Goal: Task Accomplishment & Management: Manage account settings

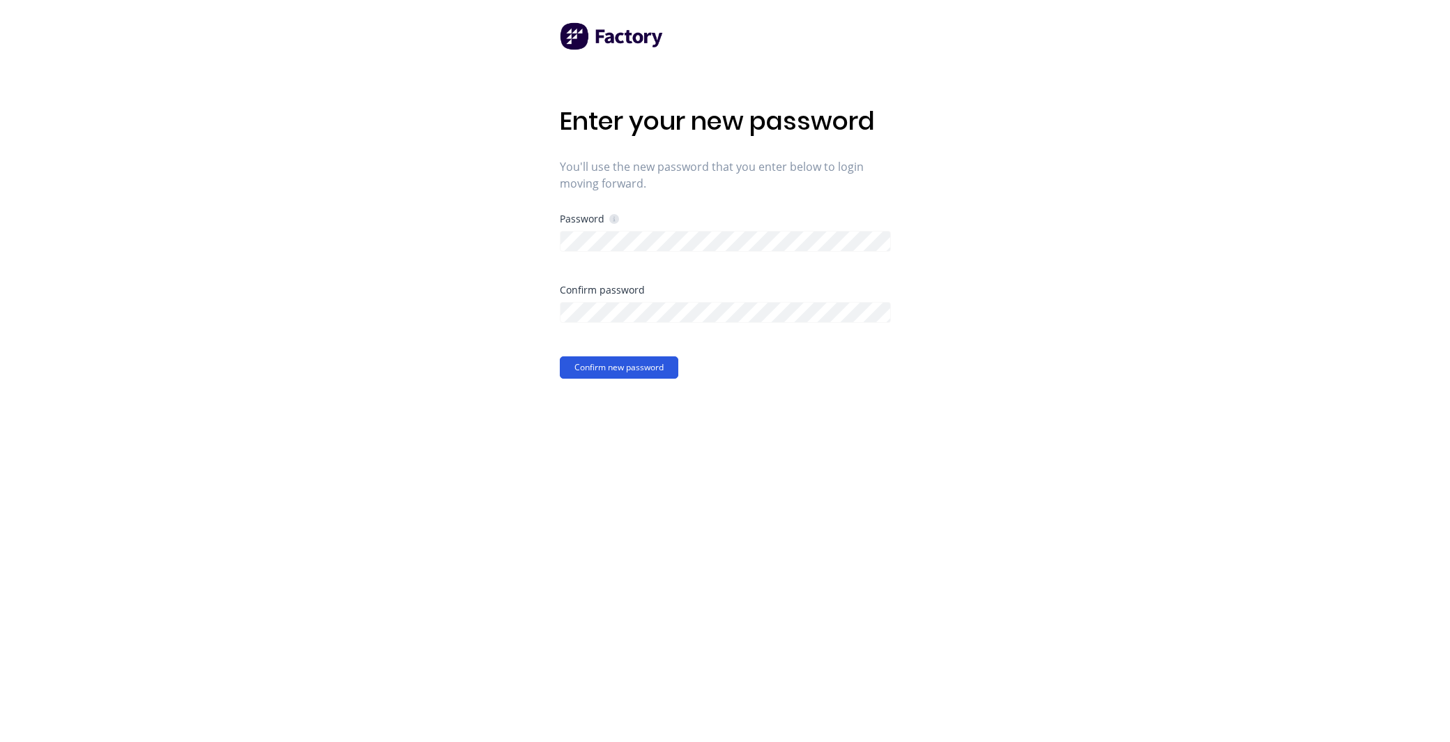
click at [631, 374] on button "Confirm new password" at bounding box center [619, 367] width 118 height 22
click at [631, 374] on button "Confirm new password" at bounding box center [619, 378] width 118 height 22
click at [615, 376] on button "Confirm new password" at bounding box center [619, 378] width 118 height 22
click at [614, 376] on button "Confirm new password" at bounding box center [619, 378] width 118 height 22
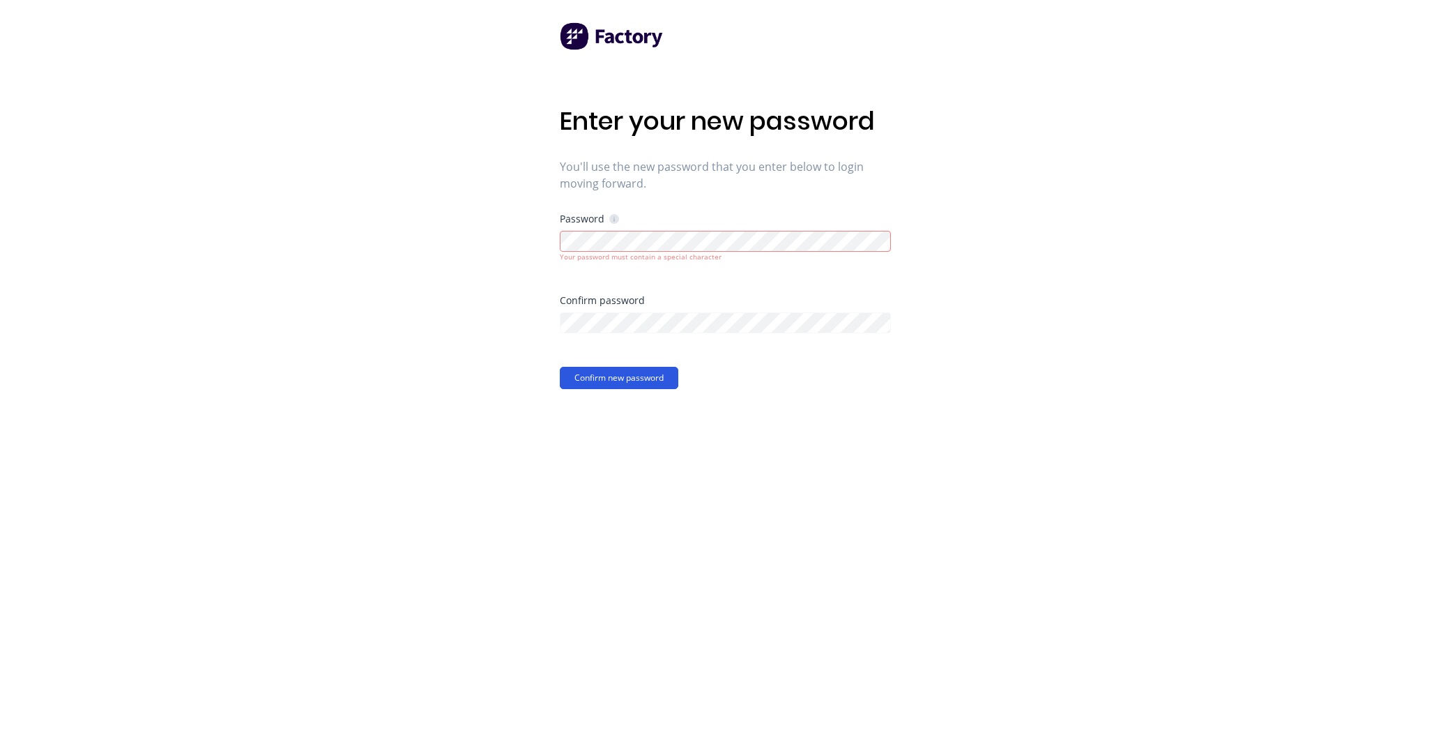
click at [633, 381] on button "Confirm new password" at bounding box center [619, 378] width 118 height 22
click at [622, 381] on button "Confirm new password" at bounding box center [619, 378] width 118 height 22
click at [704, 279] on div "Password Your password must contain a special character" at bounding box center [725, 255] width 331 height 82
click at [625, 370] on button "Confirm new password" at bounding box center [619, 367] width 118 height 22
click at [627, 375] on button "Confirm new password" at bounding box center [619, 378] width 118 height 22
